Goal: Task Accomplishment & Management: Manage account settings

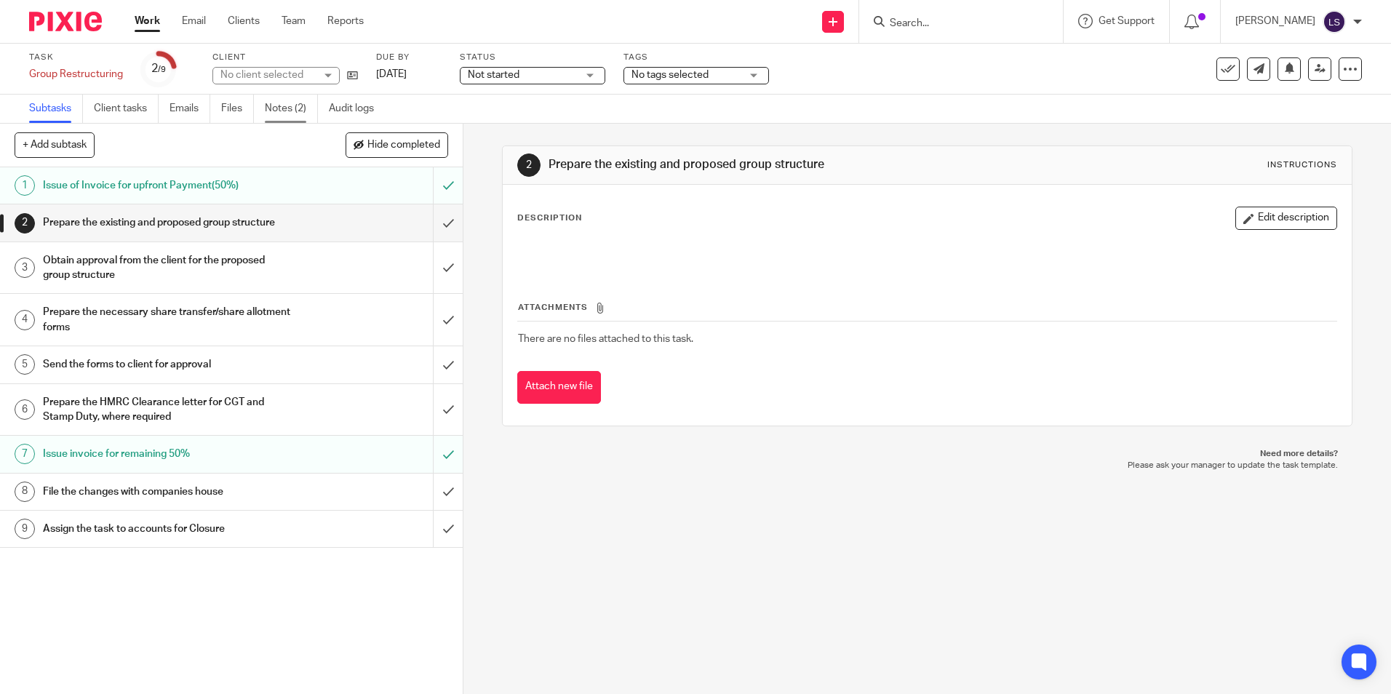
click at [292, 103] on link "Notes (2)" at bounding box center [291, 109] width 53 height 28
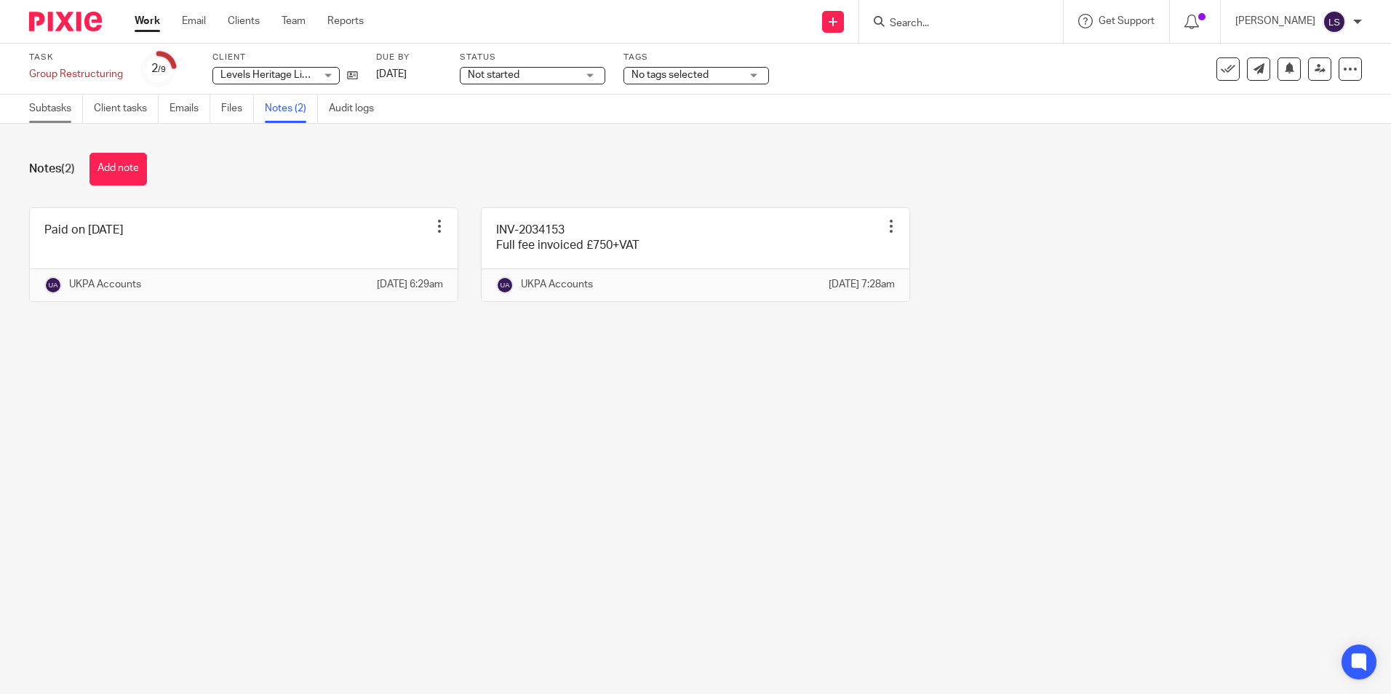
click at [64, 110] on link "Subtasks" at bounding box center [56, 109] width 54 height 28
click at [917, 20] on input "Search" at bounding box center [953, 23] width 131 height 13
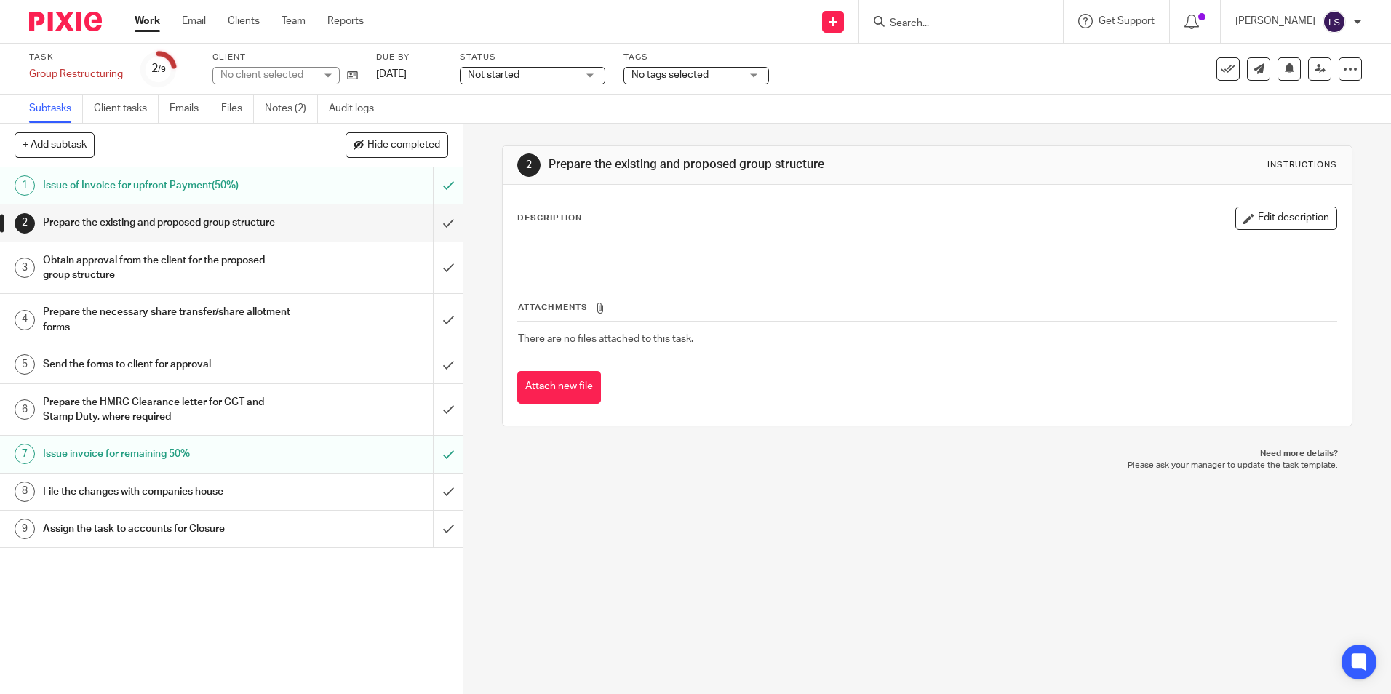
click at [1014, 25] on input "Search" at bounding box center [953, 23] width 131 height 13
paste input "Rocha & Silva Group Ltd"
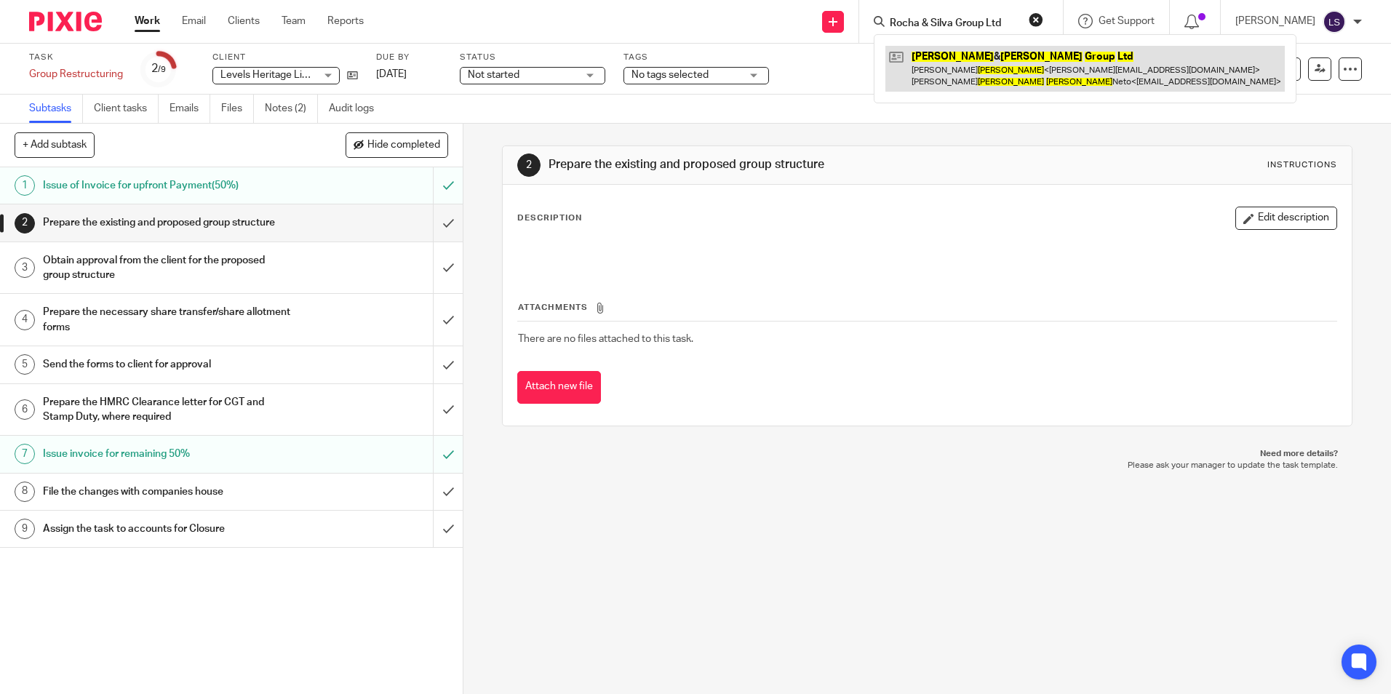
type input "Rocha & Silva Group Ltd"
click at [1042, 63] on link at bounding box center [1084, 68] width 399 height 45
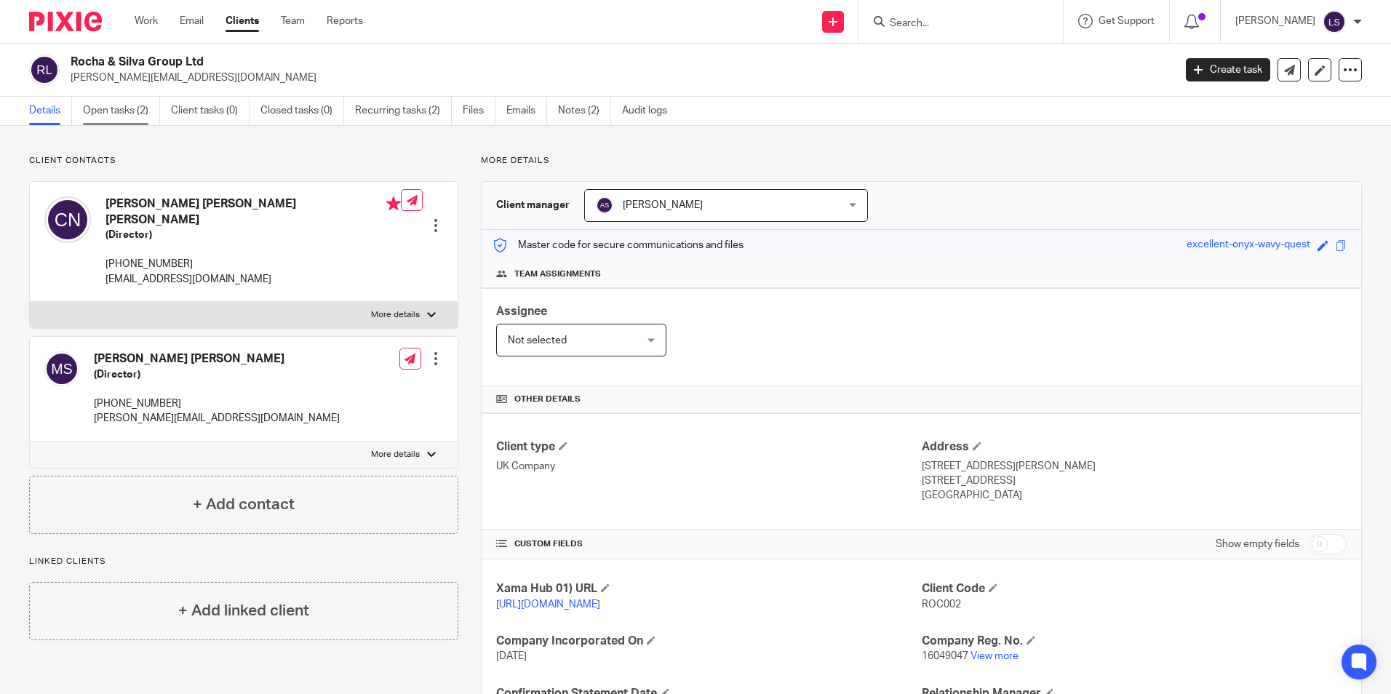
drag, startPoint x: 137, startPoint y: 113, endPoint x: 160, endPoint y: 112, distance: 23.3
click at [135, 112] on link "Open tasks (2)" at bounding box center [121, 111] width 77 height 28
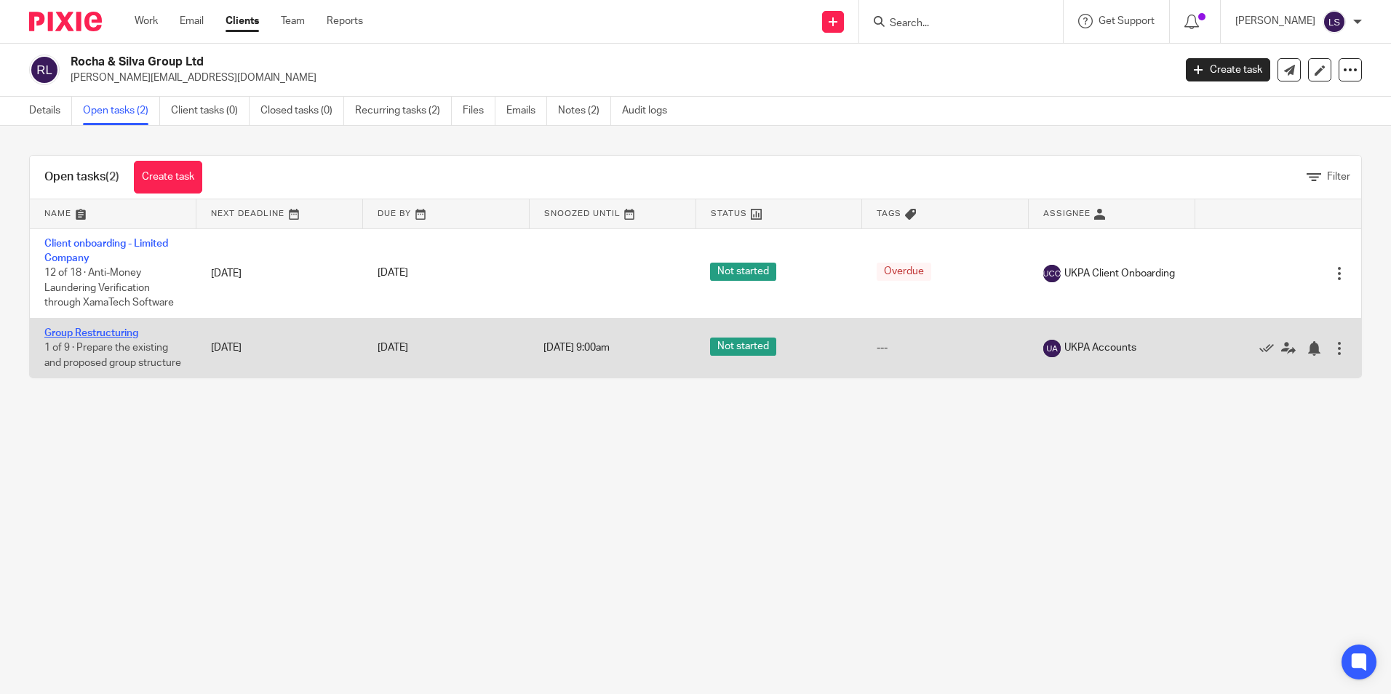
click at [123, 328] on link "Group Restructuring" at bounding box center [91, 333] width 94 height 10
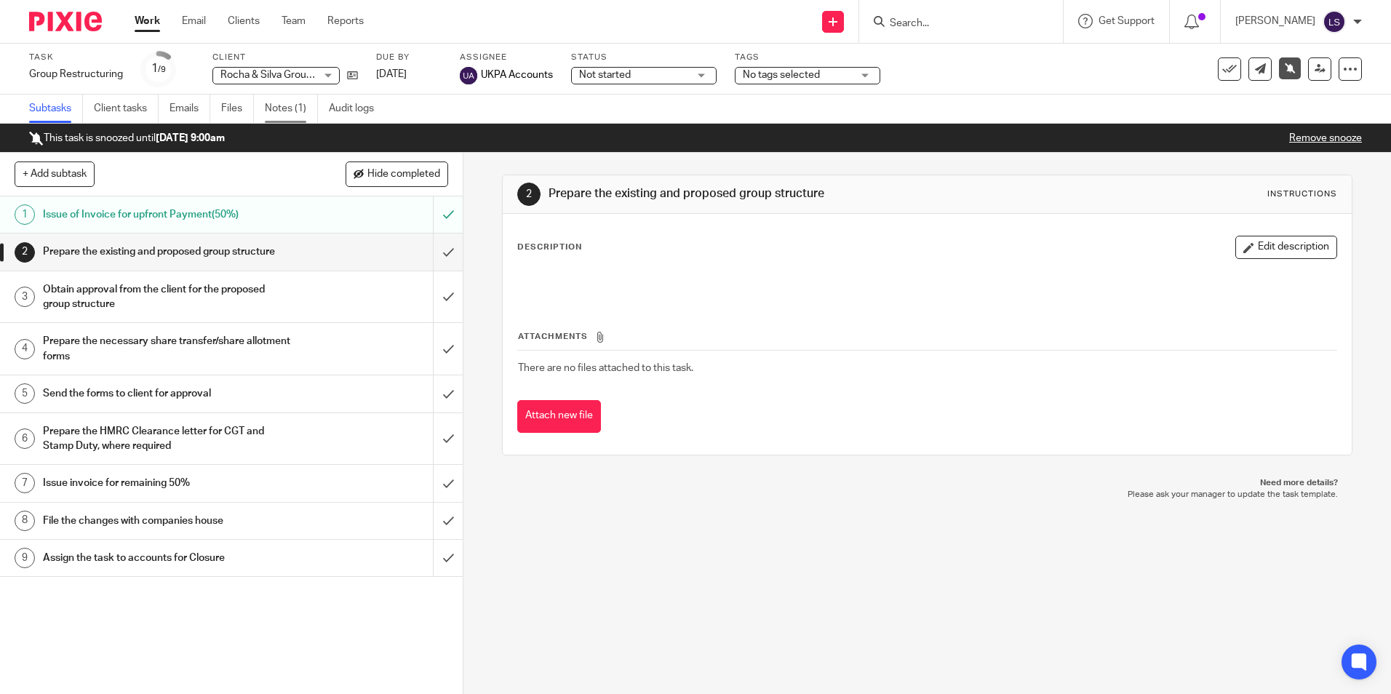
click at [281, 105] on link "Notes (1)" at bounding box center [291, 109] width 53 height 28
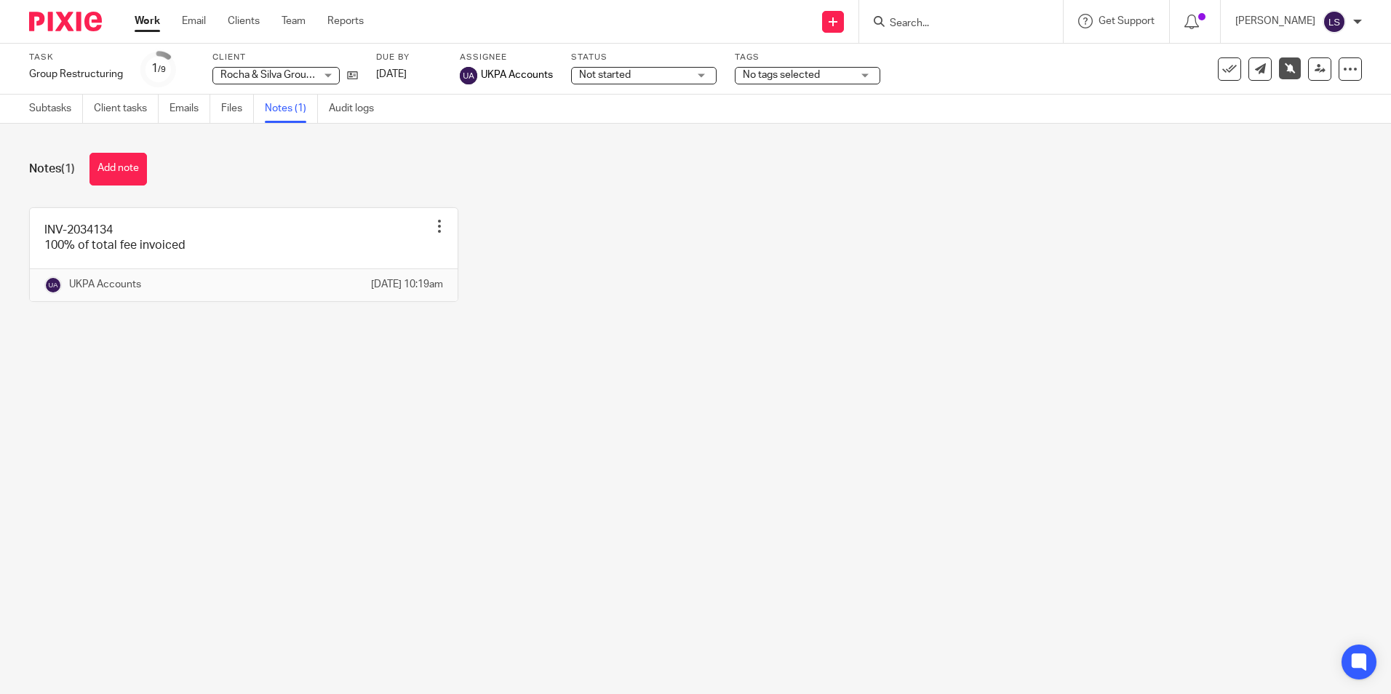
click at [514, 414] on main "Task Group Restructuring Save Group Restructuring 1 /9 Client [PERSON_NAME] & […" at bounding box center [695, 347] width 1391 height 694
click at [590, 541] on main "Task Group Restructuring Save Group Restructuring 1 /9 Client Rocha & Silva Gro…" at bounding box center [695, 347] width 1391 height 694
click at [867, 542] on main "Task Group Restructuring Save Group Restructuring 1 /9 Client Rocha & Silva Gro…" at bounding box center [695, 347] width 1391 height 694
click at [762, 413] on main "Task Group Restructuring Save Group Restructuring 1 /9 Client Rocha & Silva Gro…" at bounding box center [695, 347] width 1391 height 694
click at [47, 112] on link "Subtasks" at bounding box center [56, 109] width 54 height 28
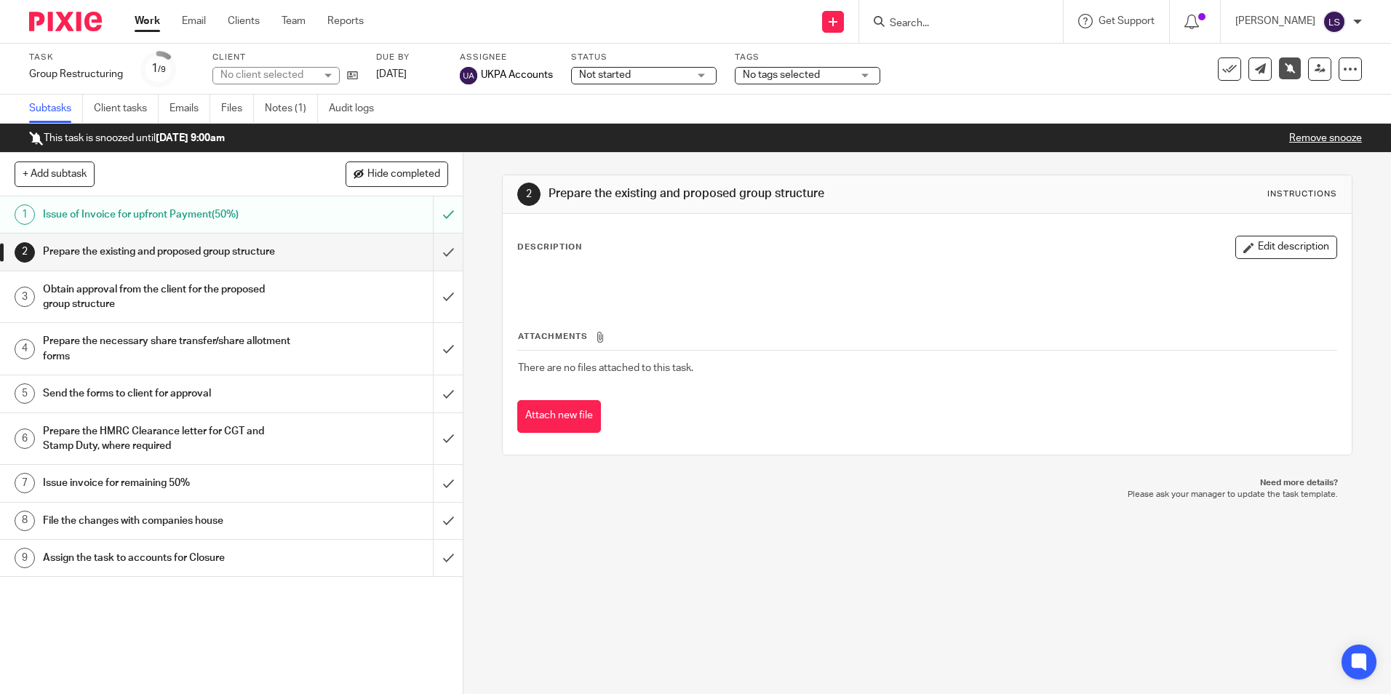
click at [140, 28] on link "Work" at bounding box center [147, 21] width 25 height 15
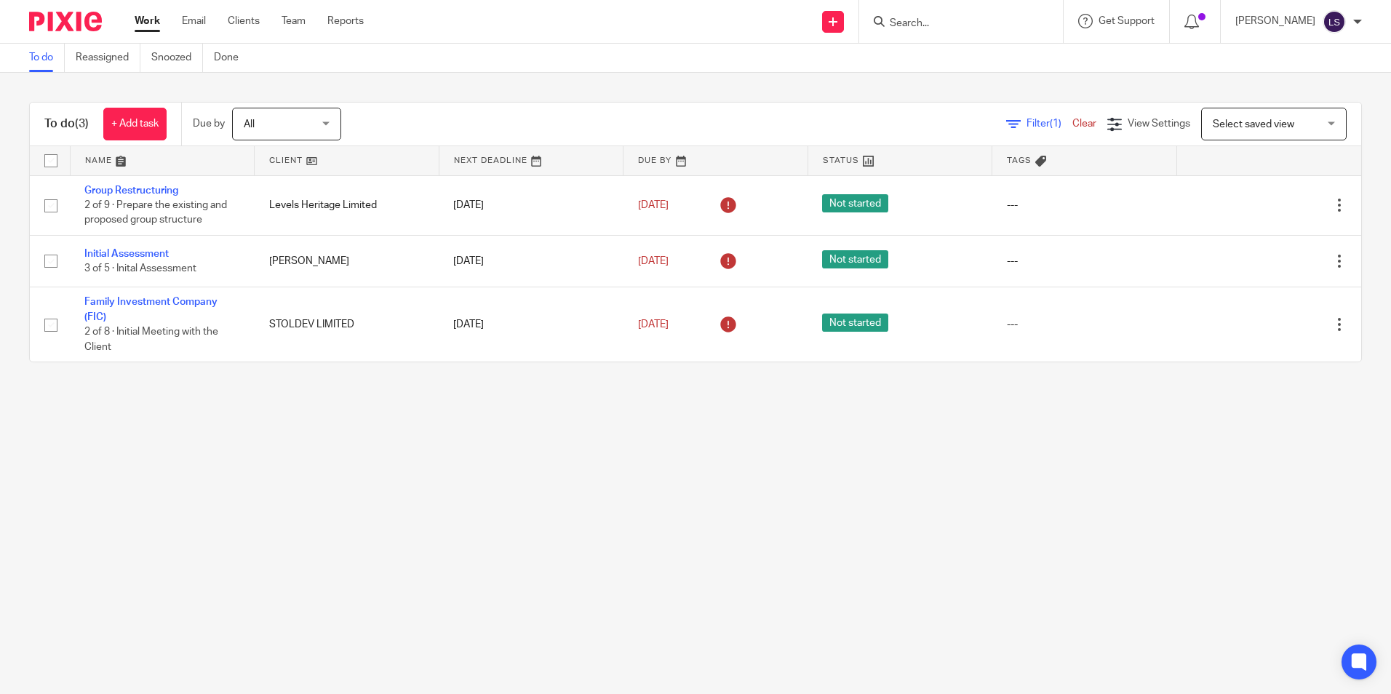
click at [1085, 533] on main "To do Reassigned Snoozed Done To do (3) + Add task Due by All All [DATE] [DATE]…" at bounding box center [695, 347] width 1391 height 694
